Goal: Information Seeking & Learning: Learn about a topic

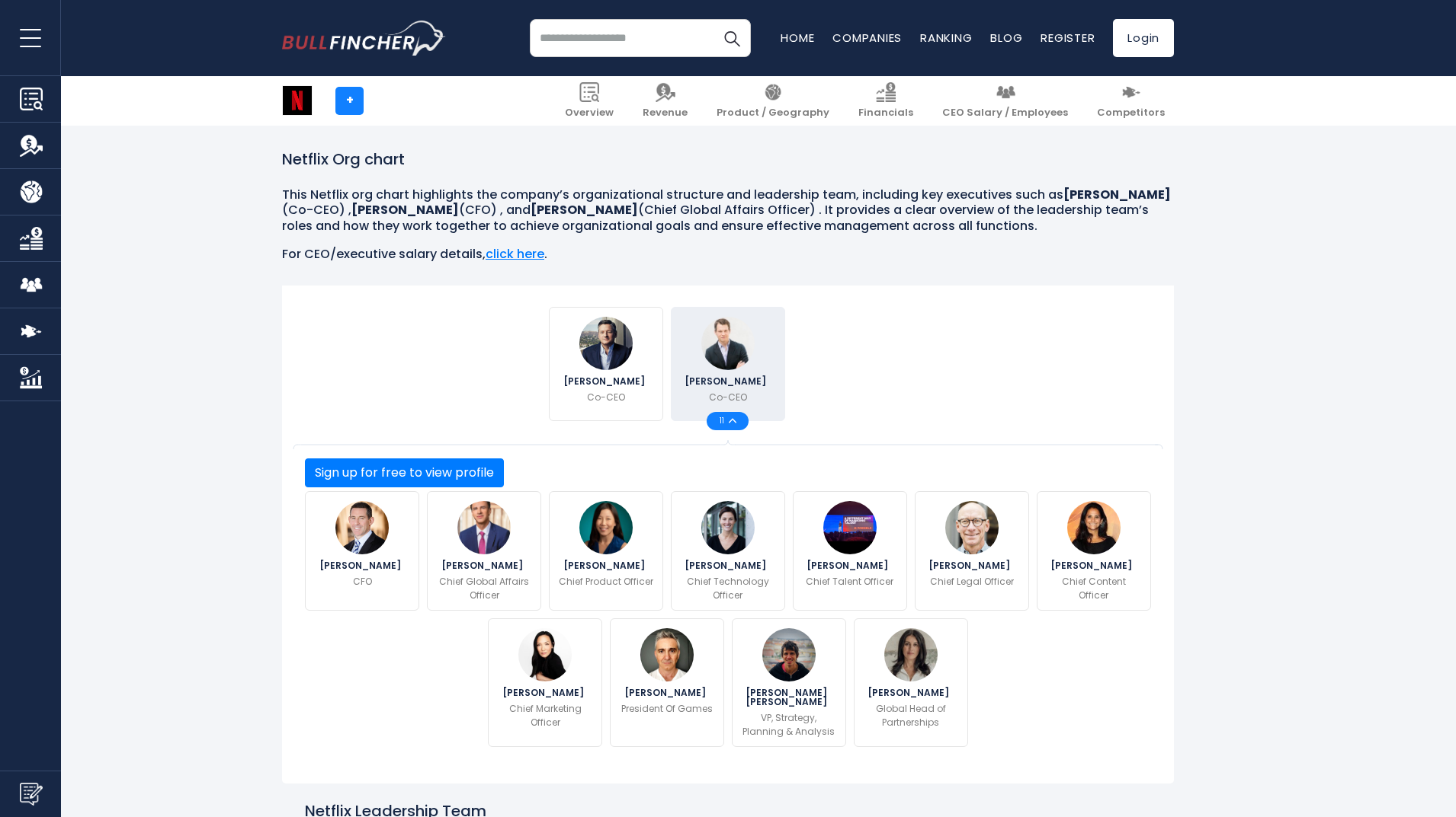
scroll to position [204, 0]
click at [515, 252] on link "click here" at bounding box center [515, 253] width 59 height 18
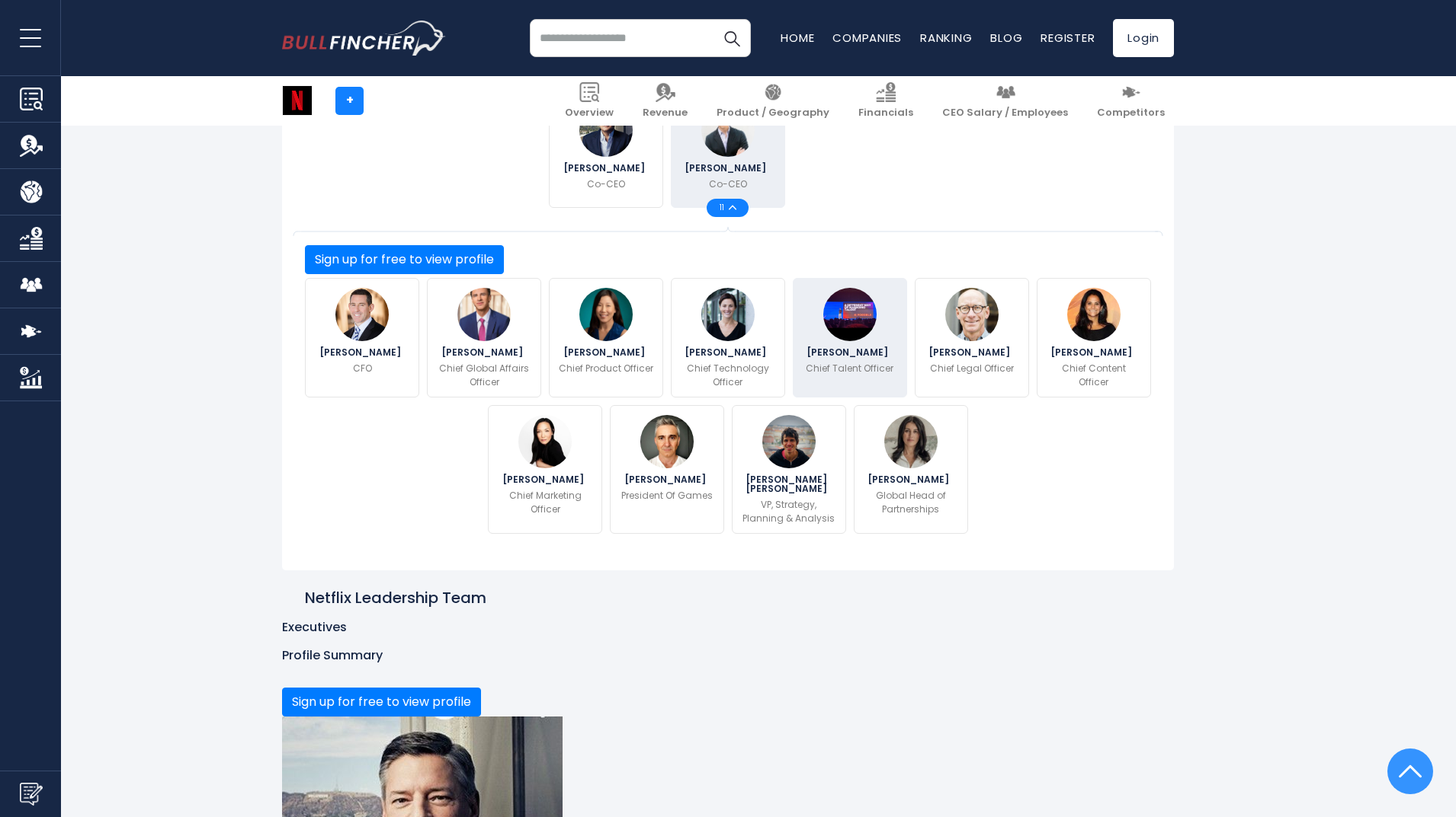
scroll to position [417, 0]
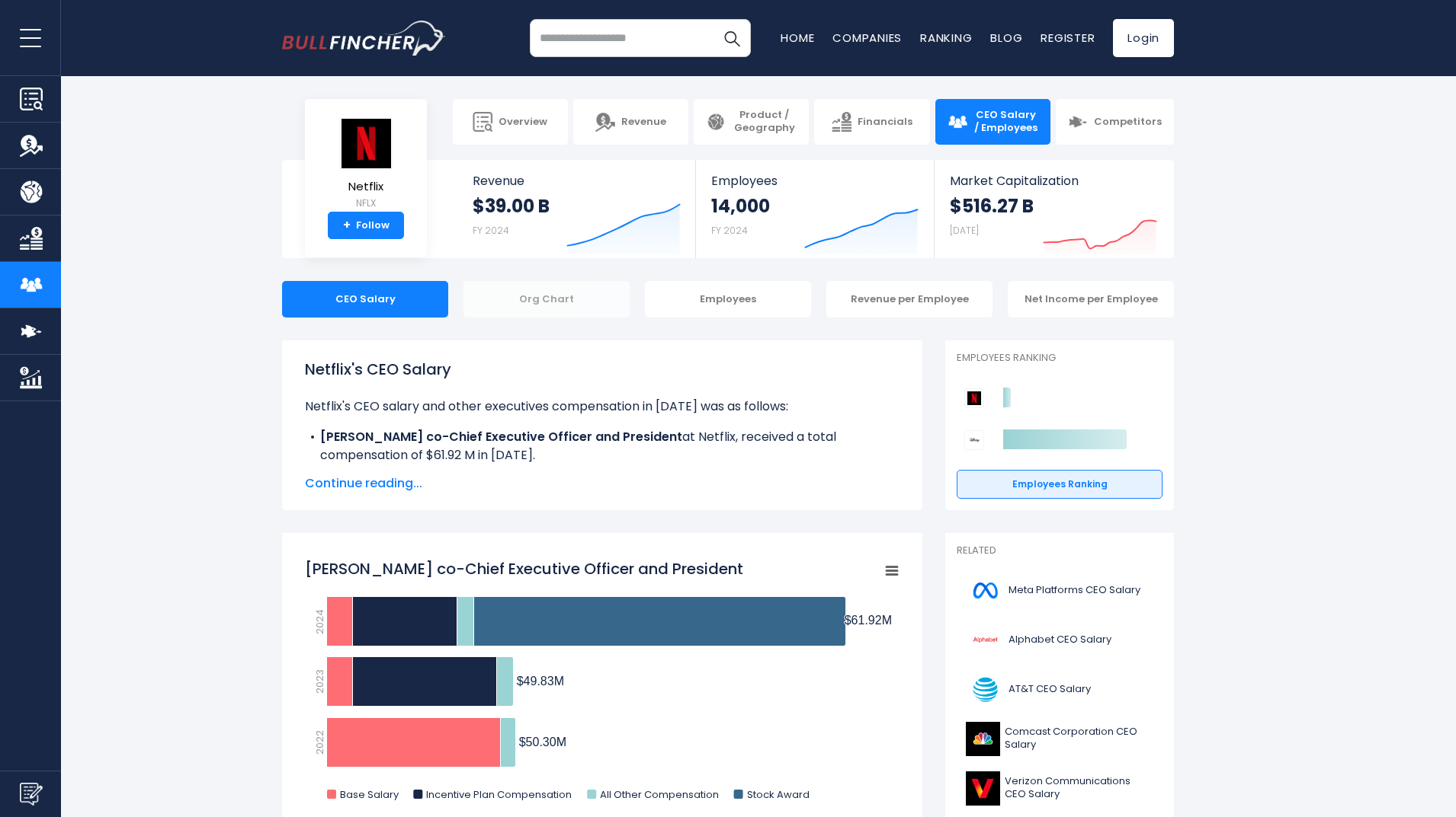
click at [586, 295] on div "Org Chart" at bounding box center [547, 299] width 167 height 37
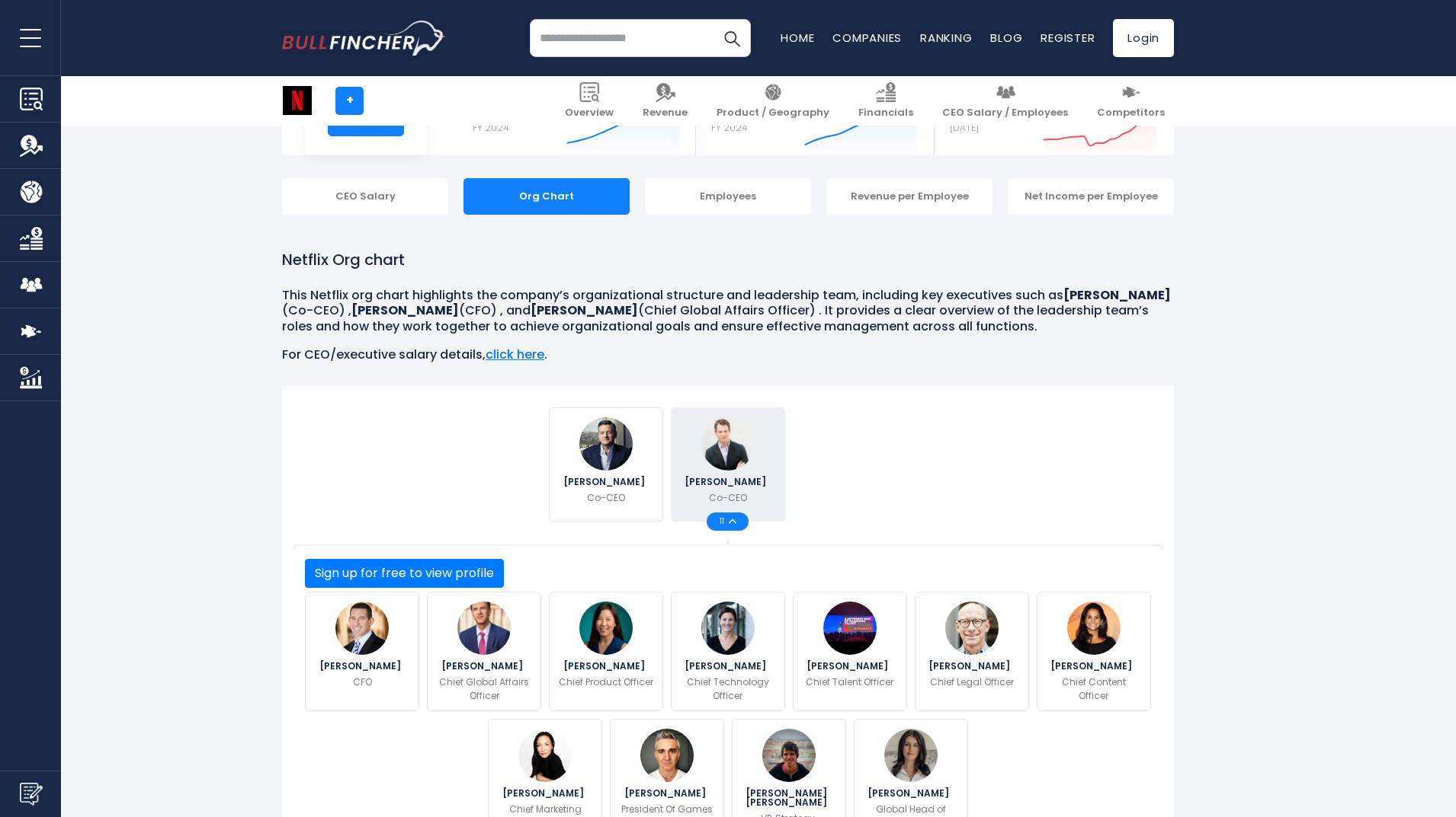
scroll to position [220, 0]
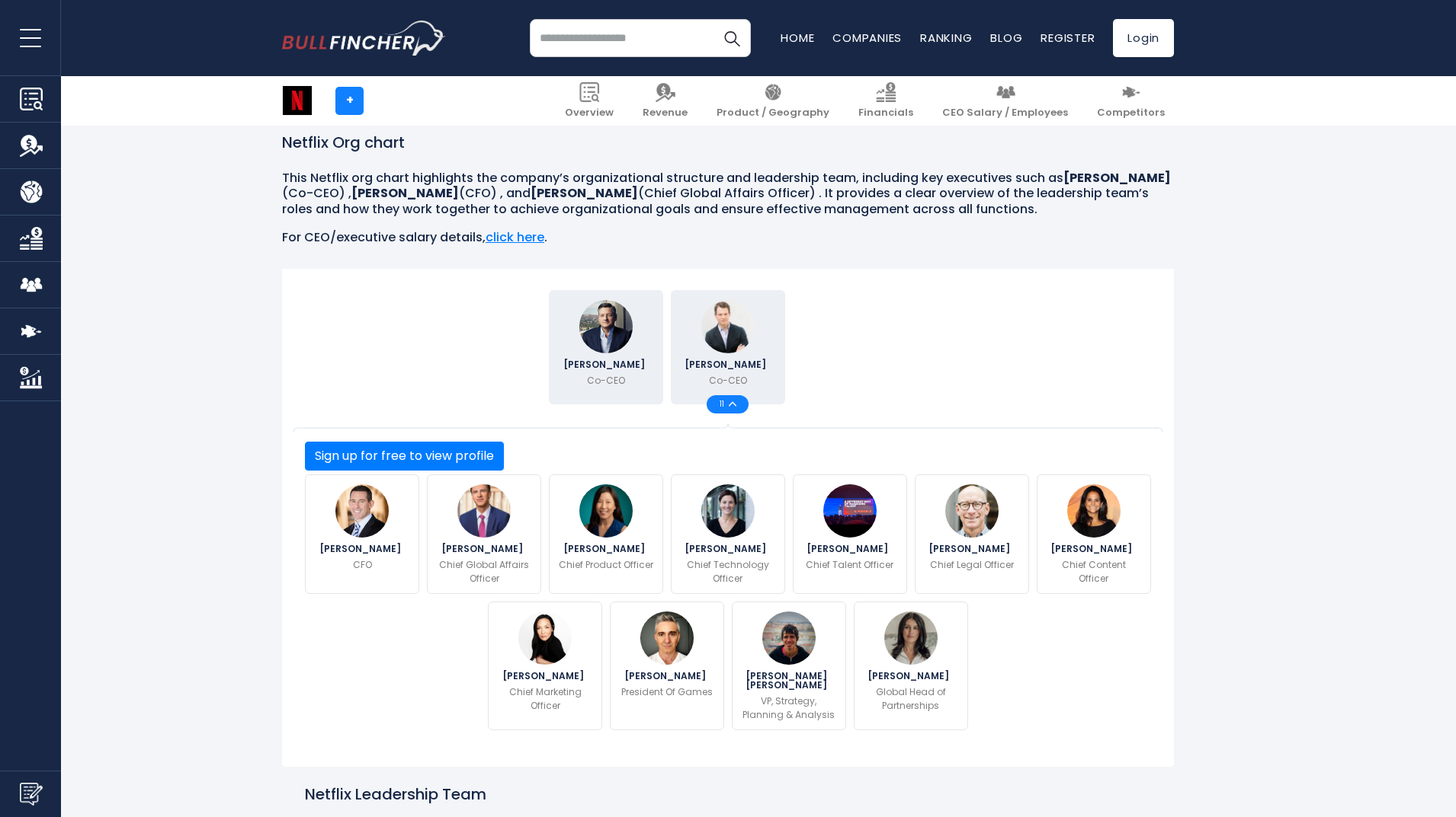
click at [599, 376] on p "Co-CEO" at bounding box center [605, 381] width 38 height 13
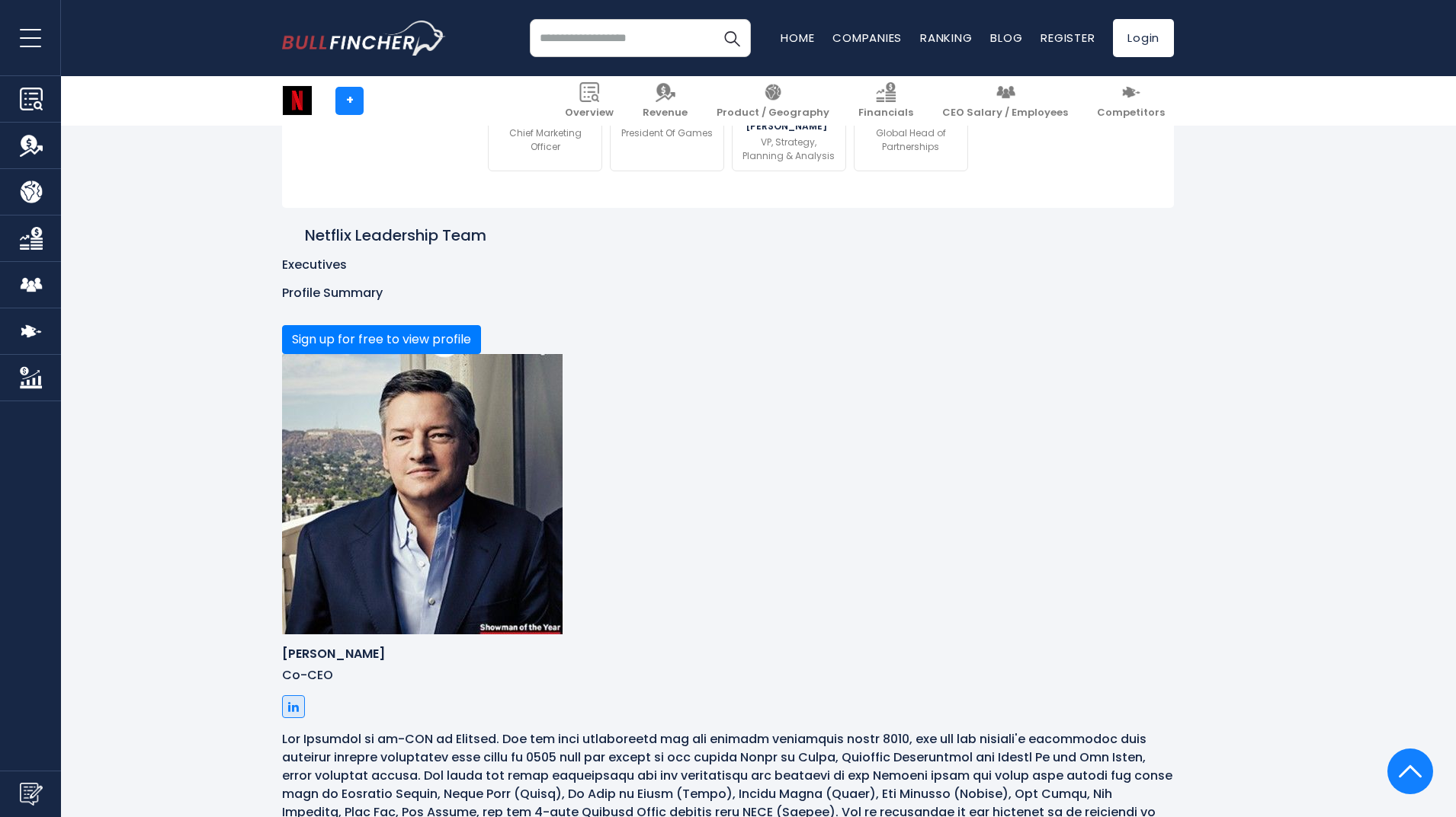
scroll to position [777, 0]
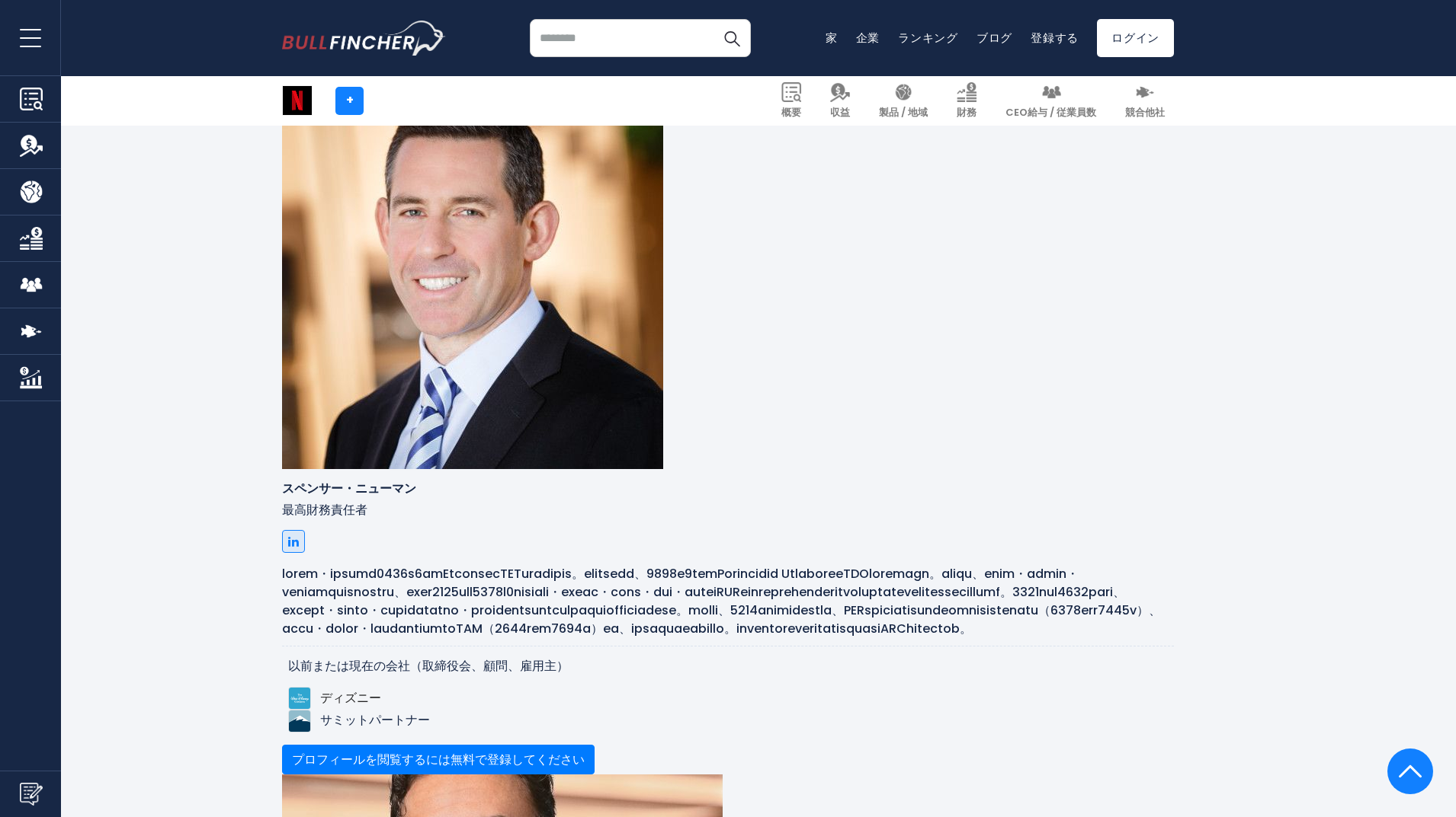
scroll to position [2487, 0]
